Goal: Information Seeking & Learning: Check status

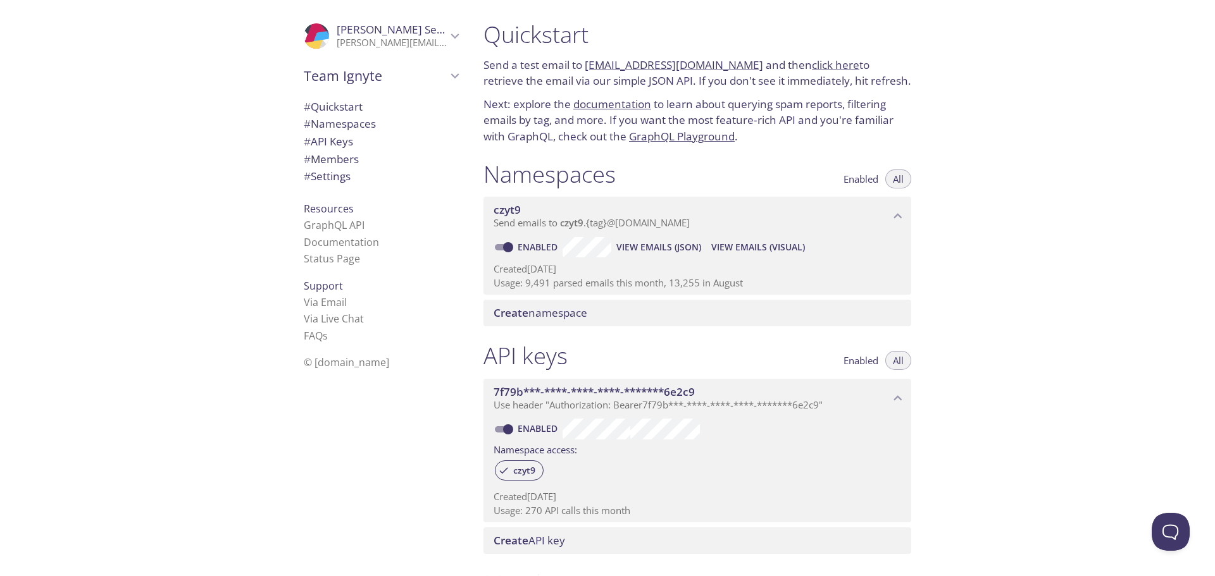
click at [737, 248] on span "View Emails (Visual)" at bounding box center [758, 247] width 94 height 15
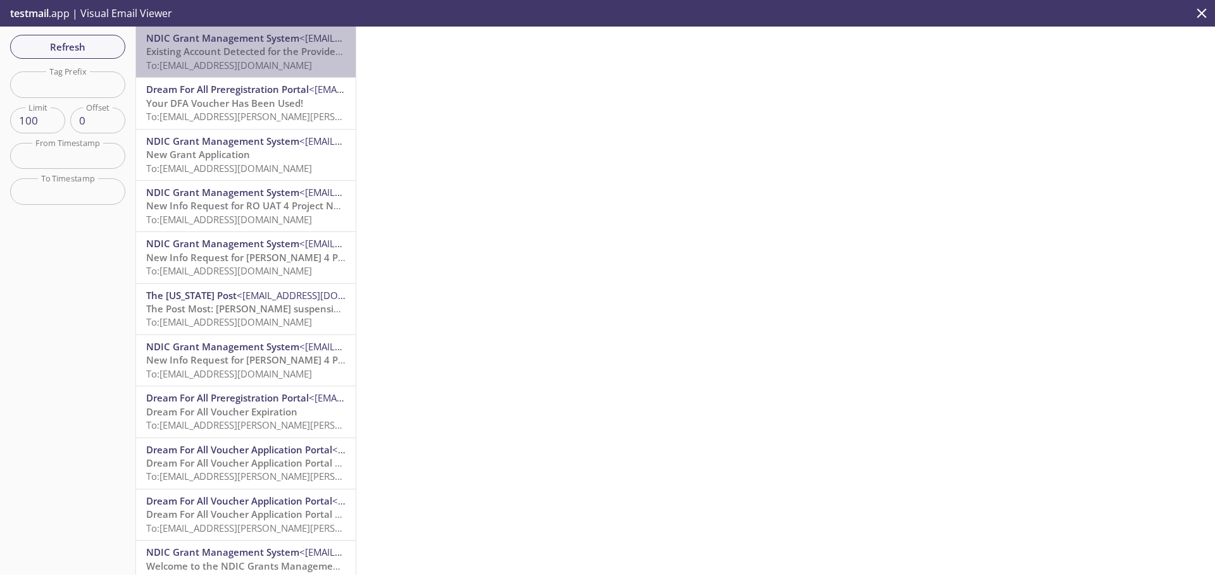
click at [250, 63] on span "To: [EMAIL_ADDRESS][DOMAIN_NAME]" at bounding box center [229, 65] width 166 height 13
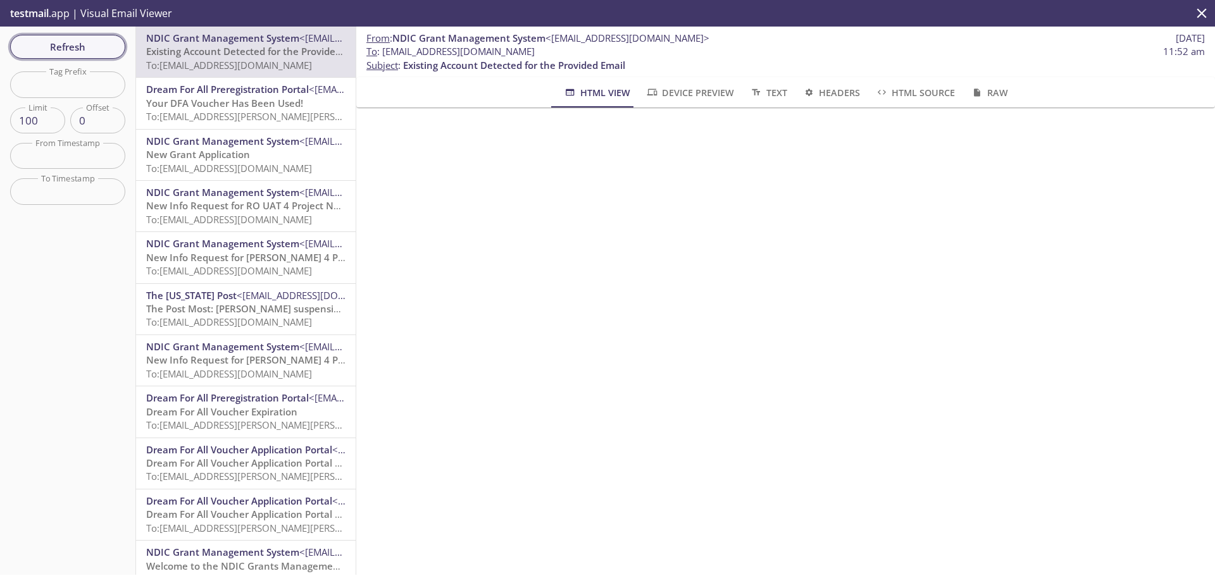
click at [80, 48] on span "Refresh" at bounding box center [67, 47] width 95 height 16
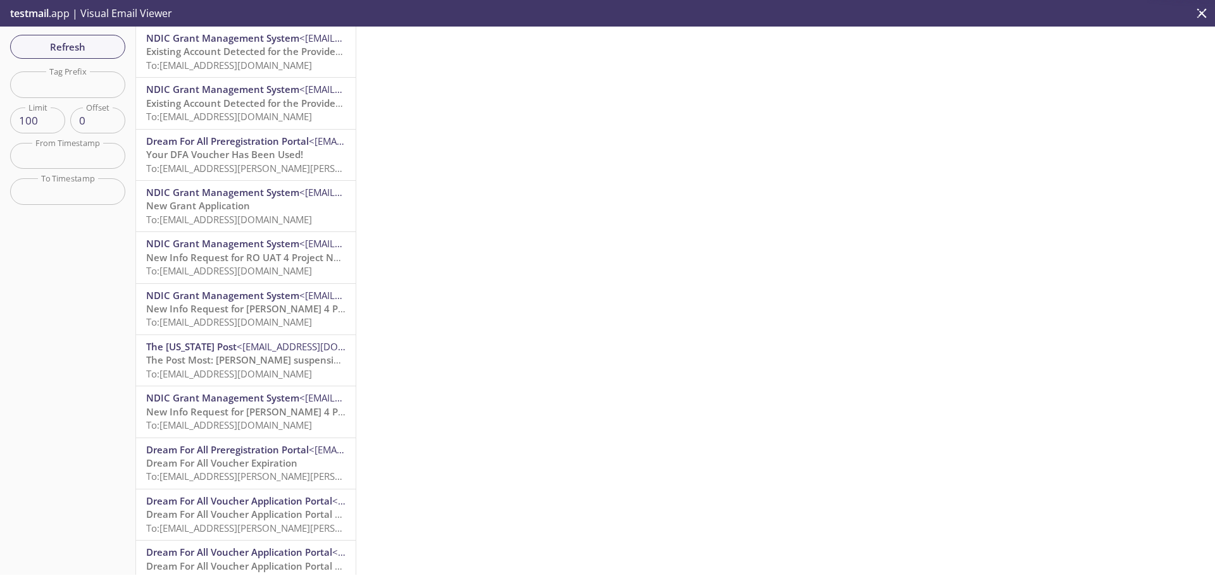
click at [227, 48] on span "Existing Account Detected for the Provided Email" at bounding box center [257, 51] width 222 height 13
